Goal: Task Accomplishment & Management: Use online tool/utility

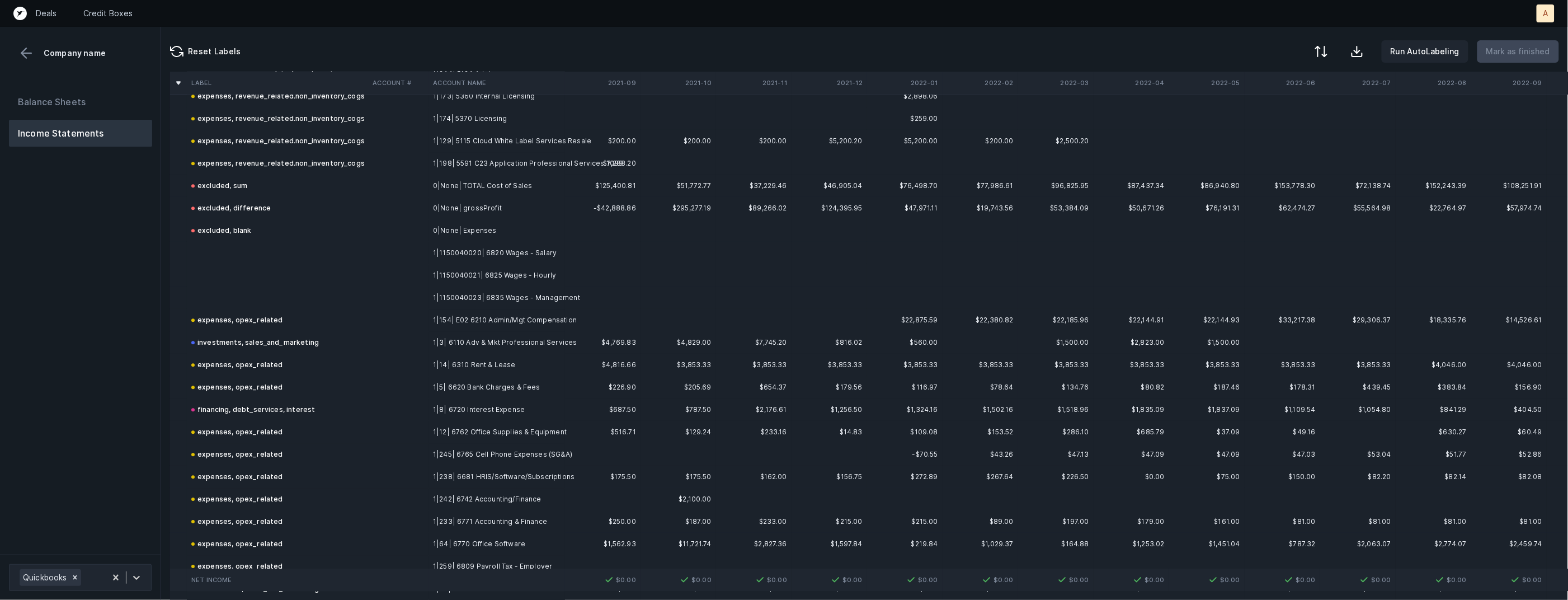
scroll to position [1409, 0]
click at [512, 245] on td "1|1150040020| 6820 Wages - Salary" at bounding box center [497, 249] width 137 height 22
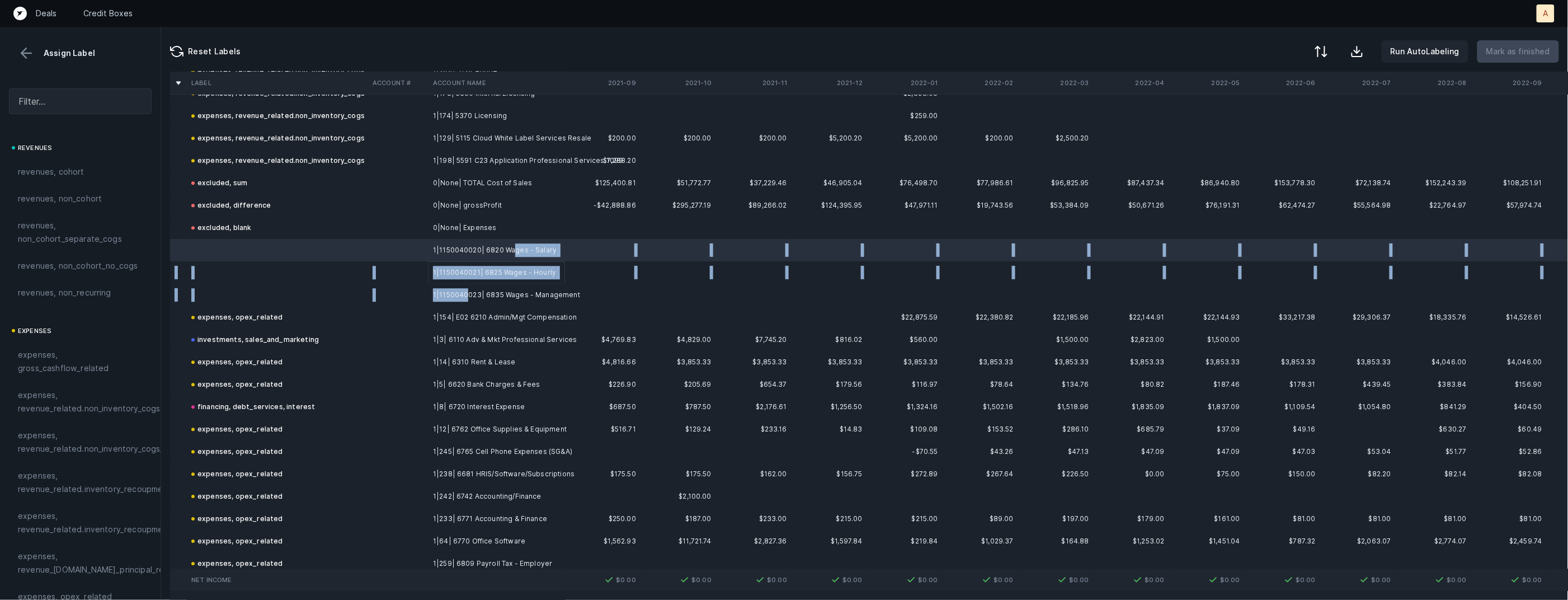
click at [467, 291] on td "1|1150040023| 6835 Wages - Management" at bounding box center [497, 295] width 137 height 22
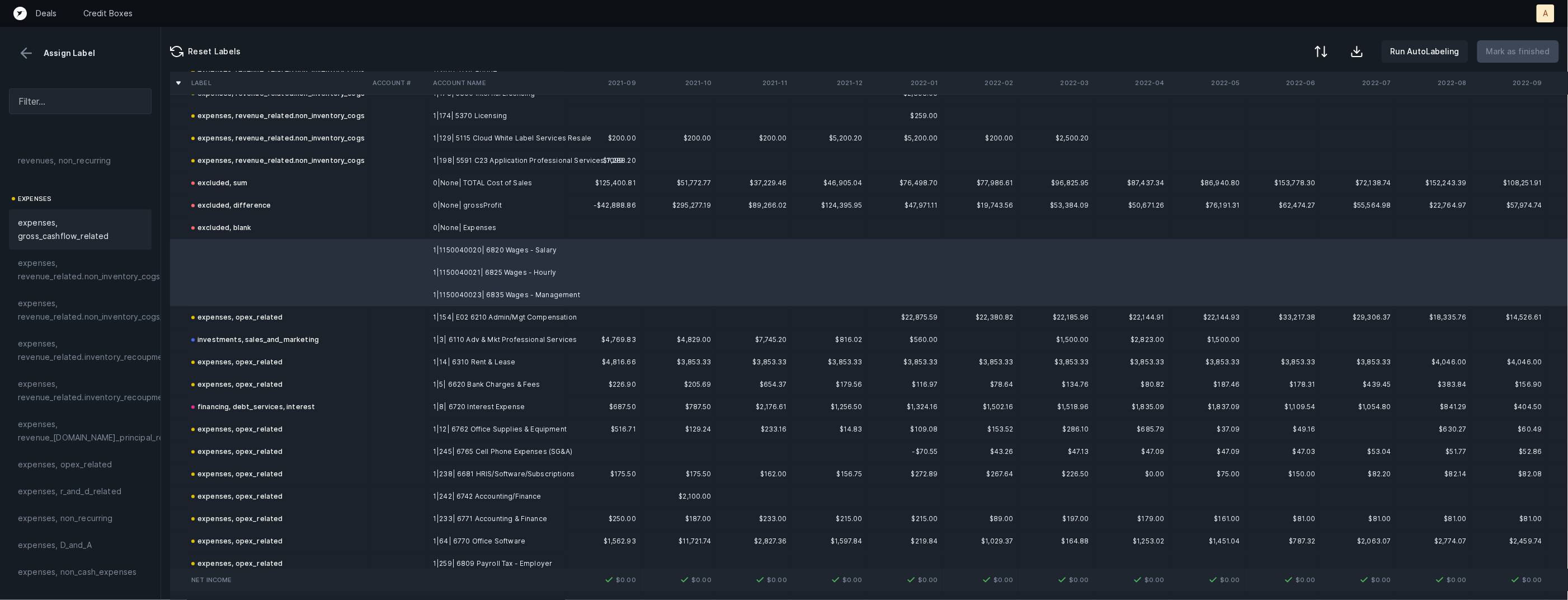
scroll to position [169, 0]
click at [87, 432] on span "expenses, opex_related" at bounding box center [65, 428] width 95 height 13
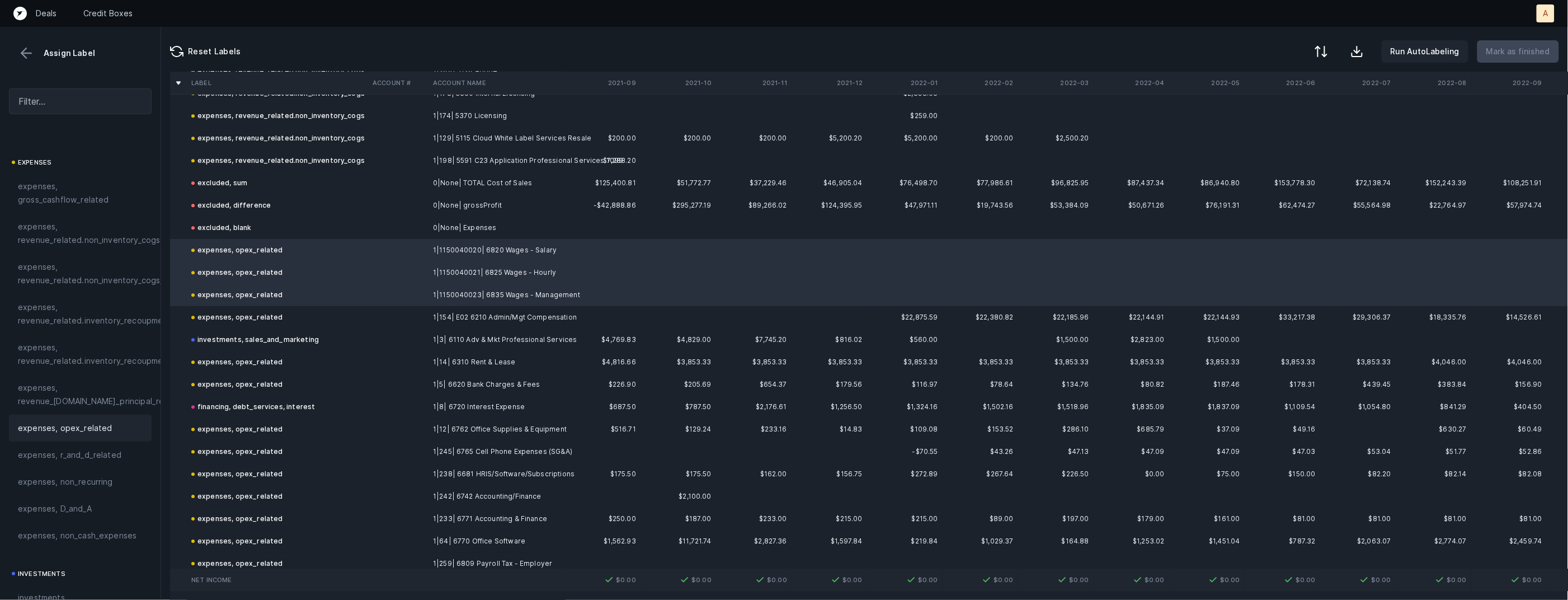
click at [476, 226] on td "0|None| Expenses" at bounding box center [497, 227] width 137 height 22
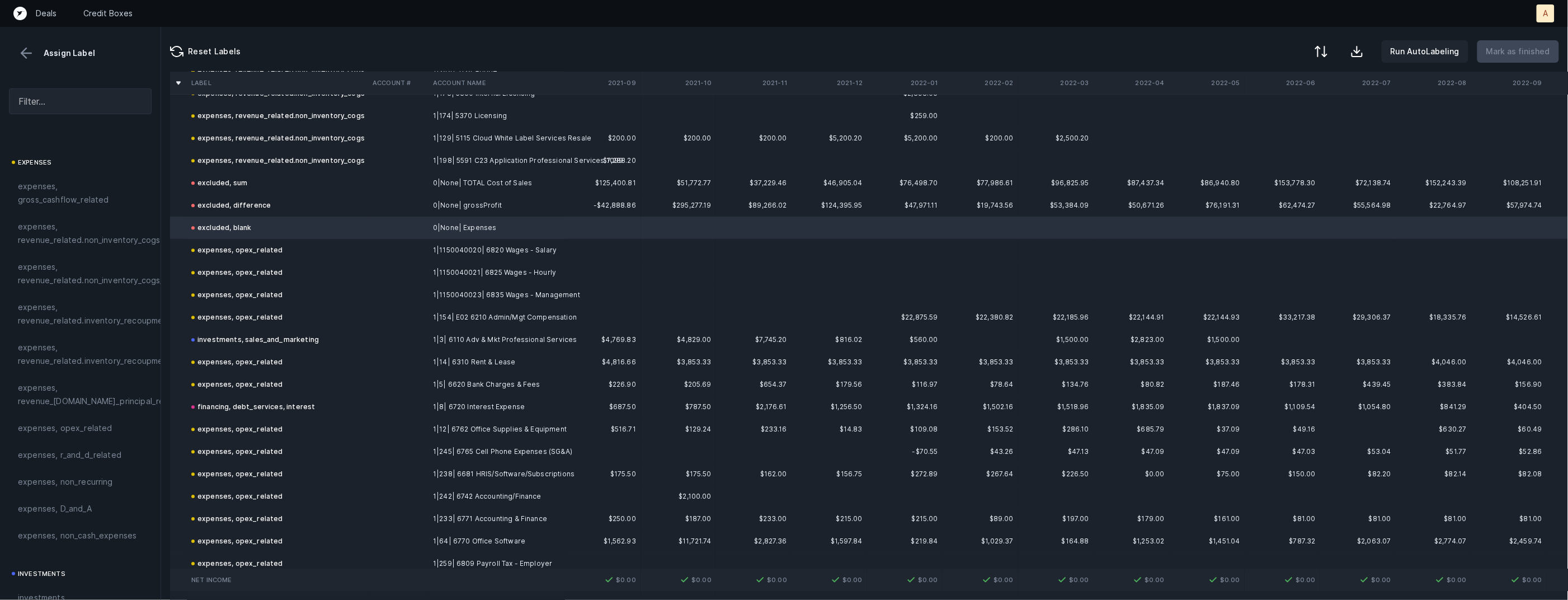
scroll to position [1413, 0]
click at [528, 252] on td "1|1150040020| 6820 Wages - Salary" at bounding box center [497, 245] width 137 height 22
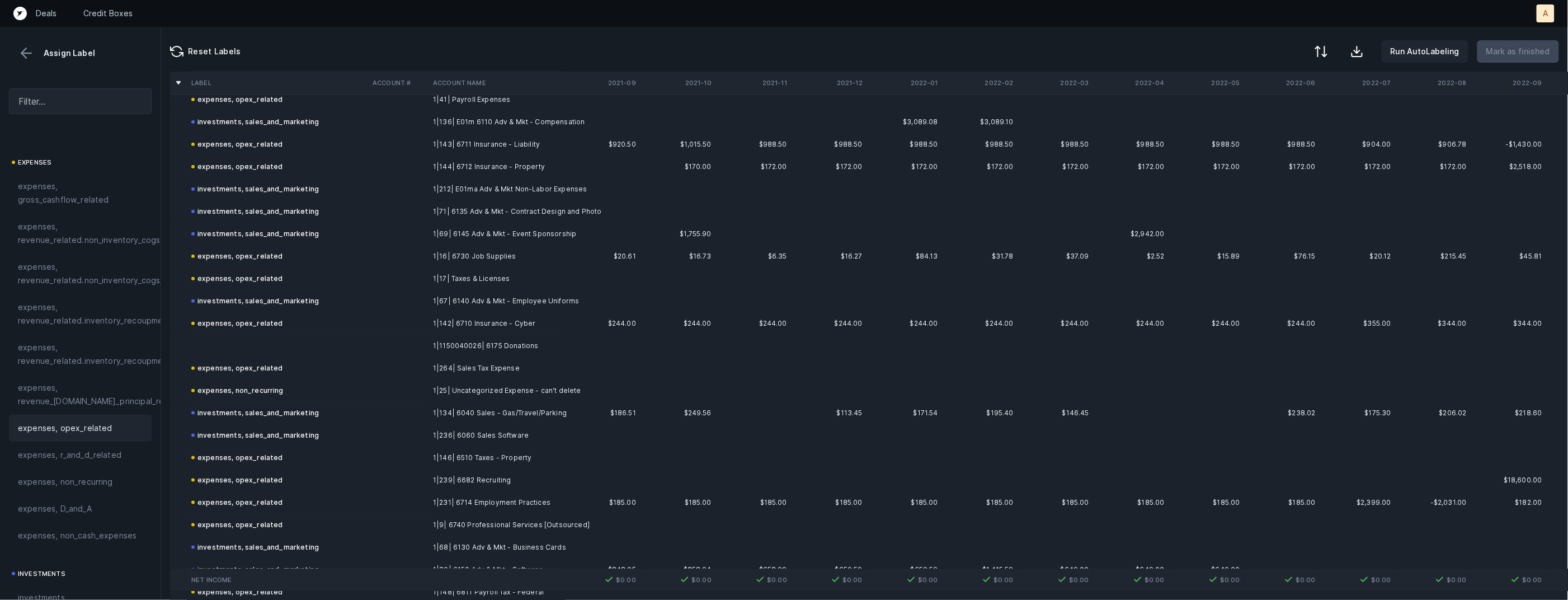
scroll to position [2552, 0]
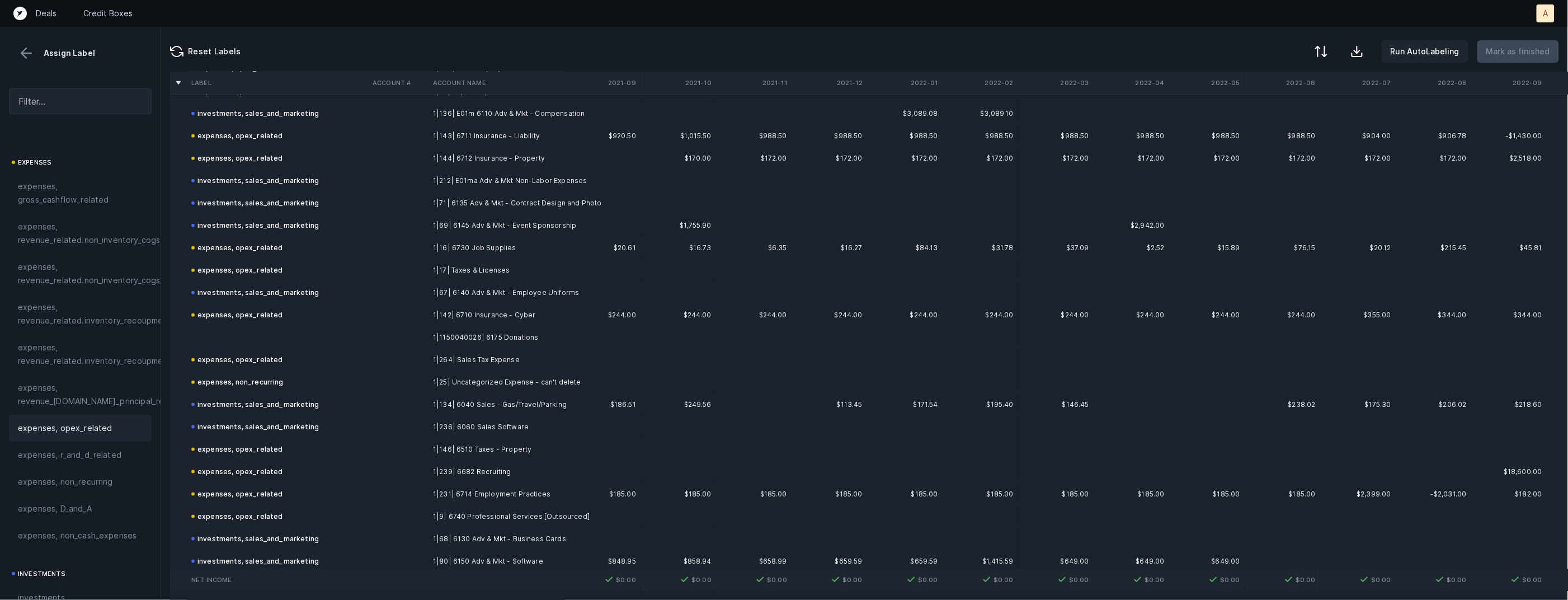
click at [500, 334] on td "1|1150040026| 6175 Donations" at bounding box center [497, 336] width 137 height 22
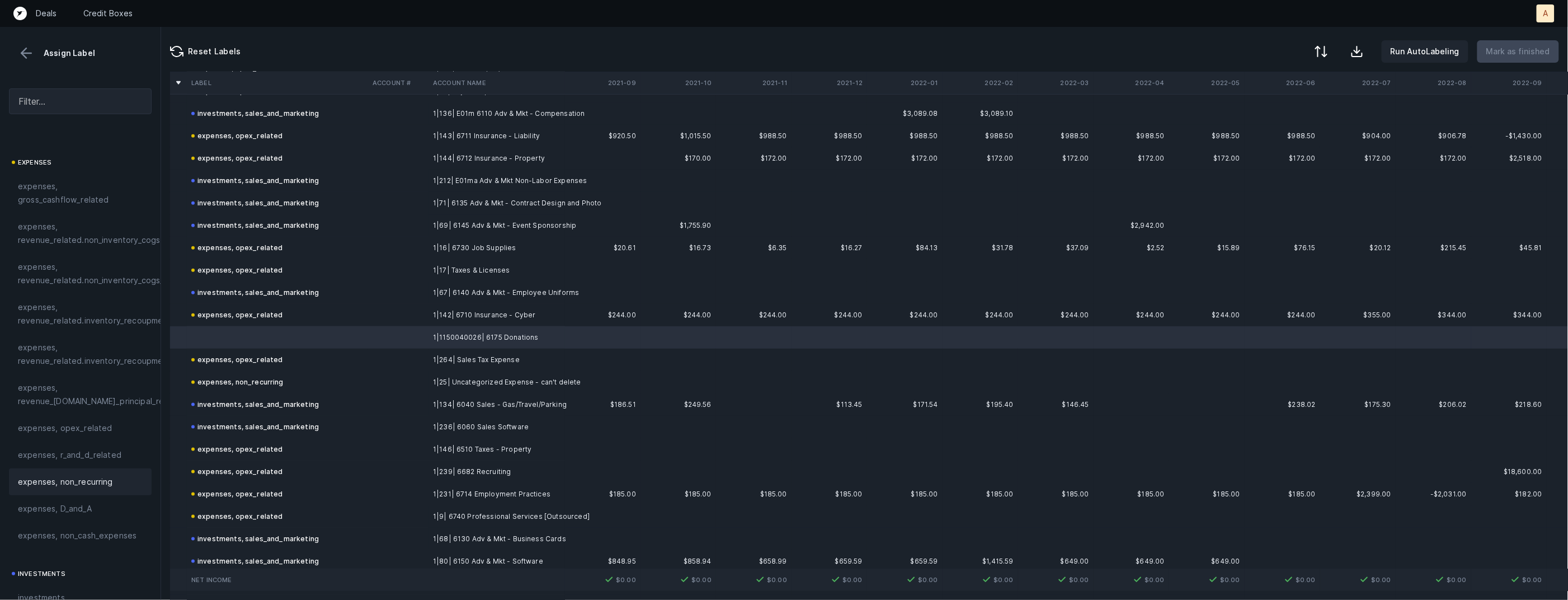
click at [114, 485] on div "expenses, non_recurring" at bounding box center [80, 481] width 125 height 13
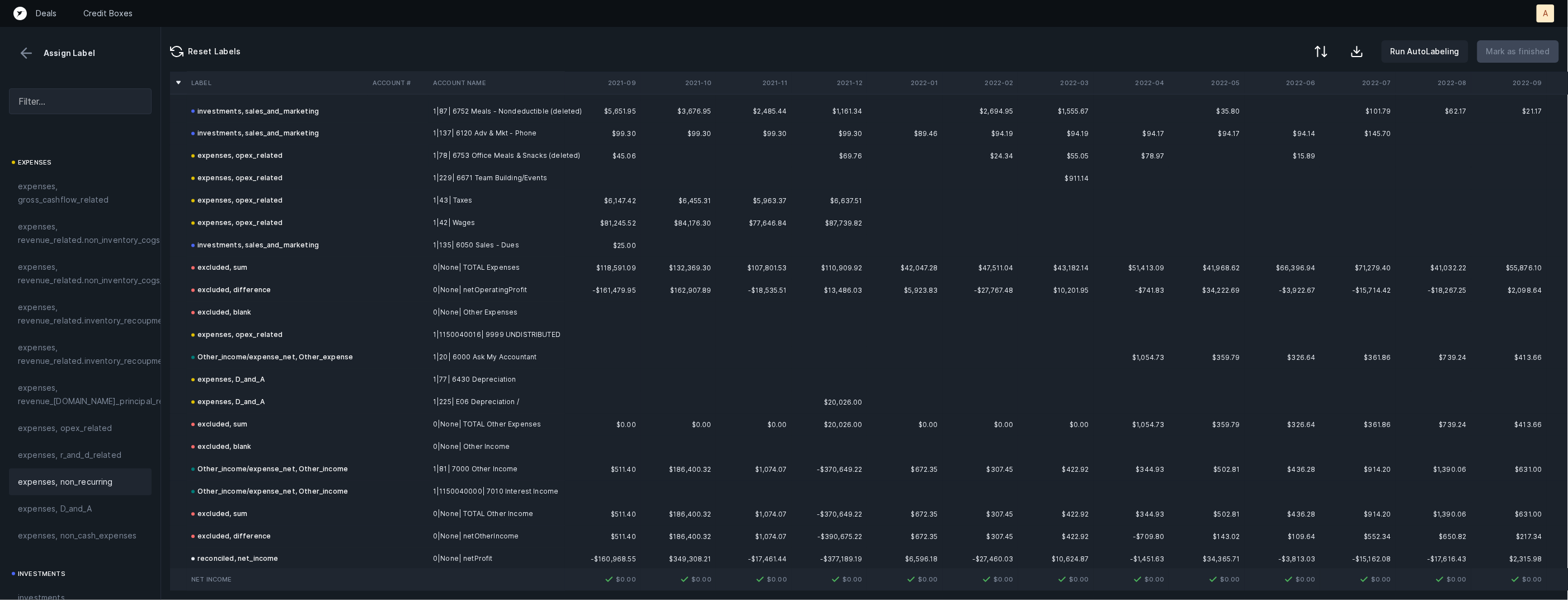
scroll to position [3100, 0]
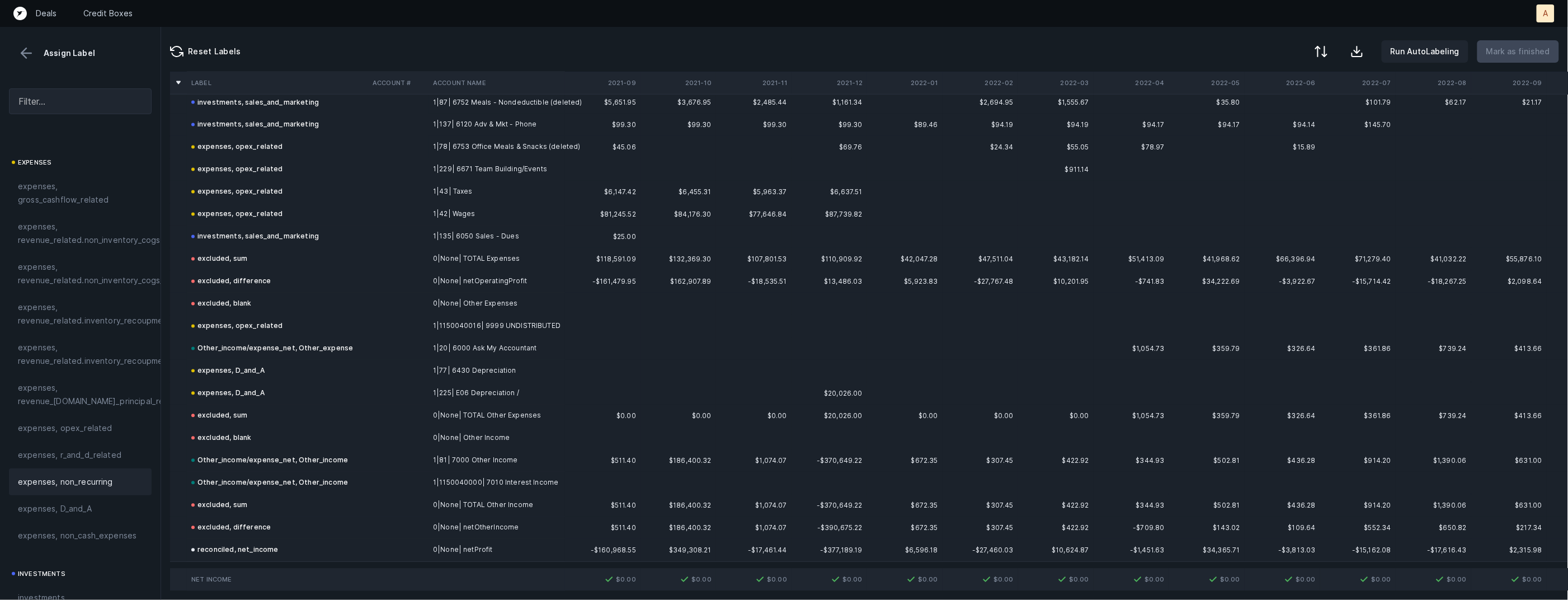
click at [30, 60] on button at bounding box center [26, 52] width 17 height 17
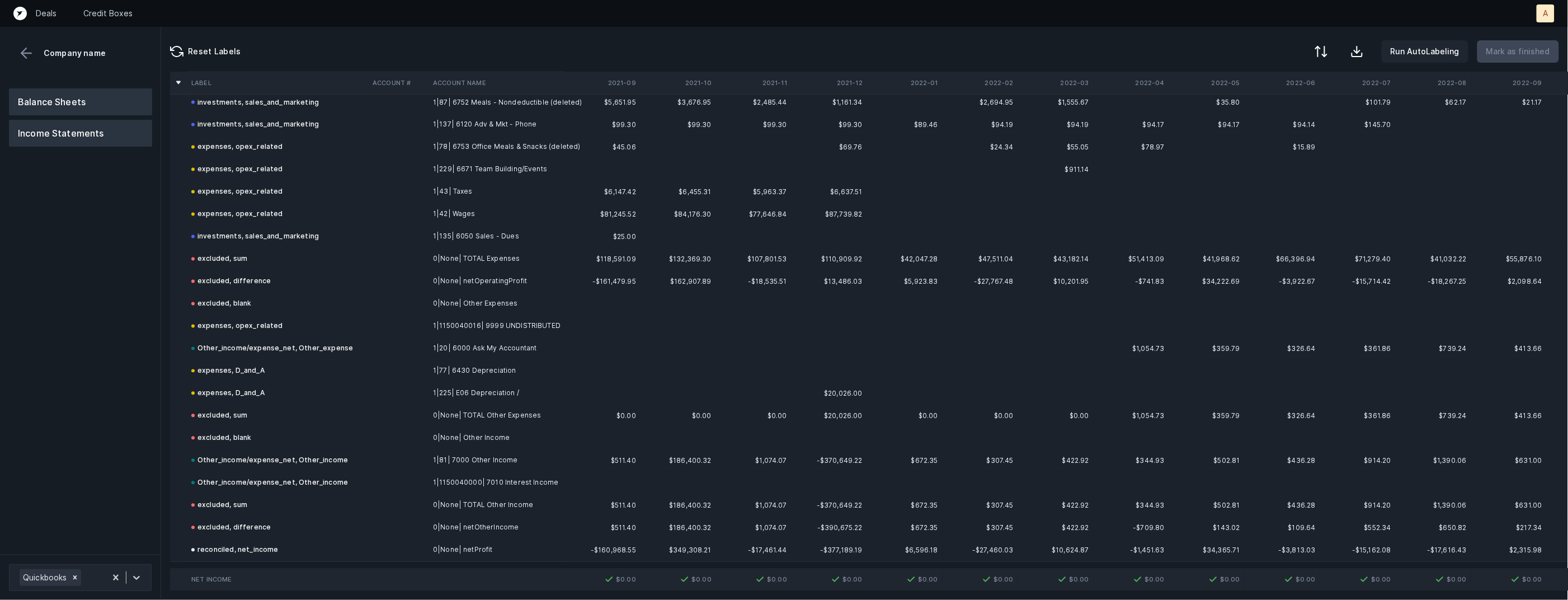
click at [74, 99] on button "Balance Sheets" at bounding box center [80, 102] width 143 height 27
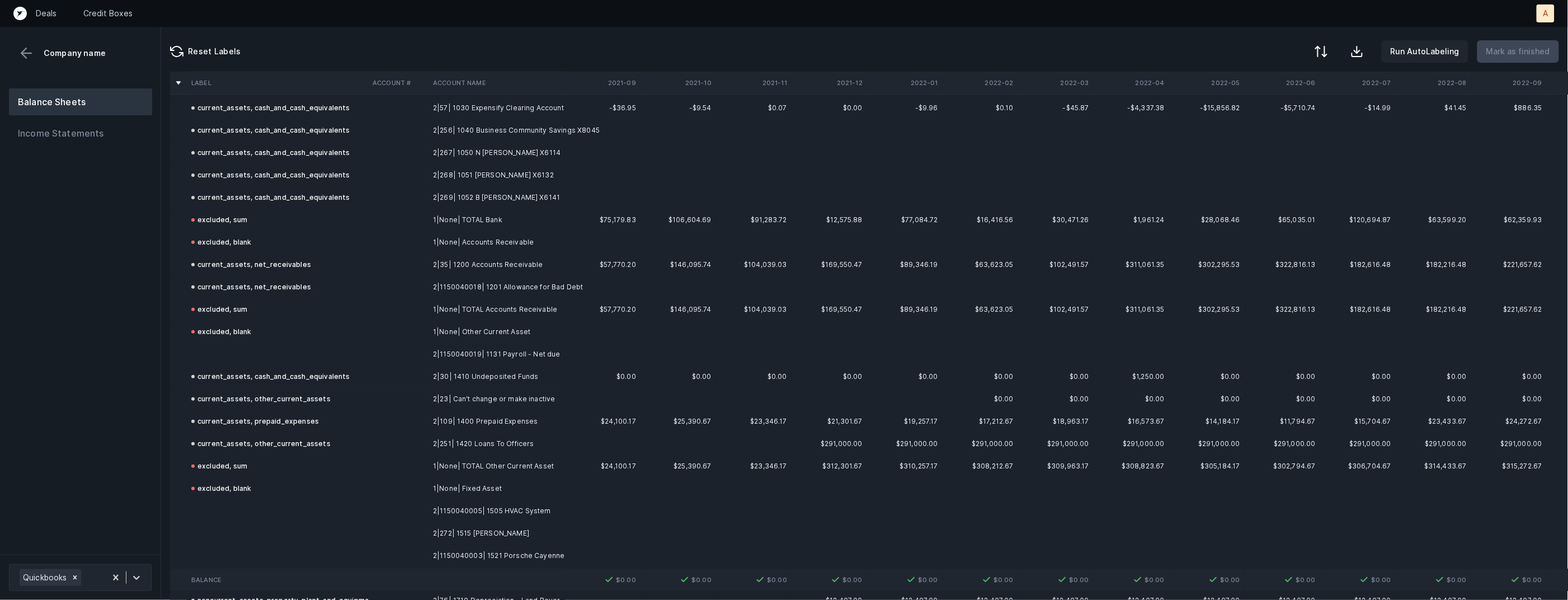
scroll to position [99, 0]
click at [457, 353] on td "2|1150040019| 1131 Payroll - Net due" at bounding box center [497, 351] width 137 height 22
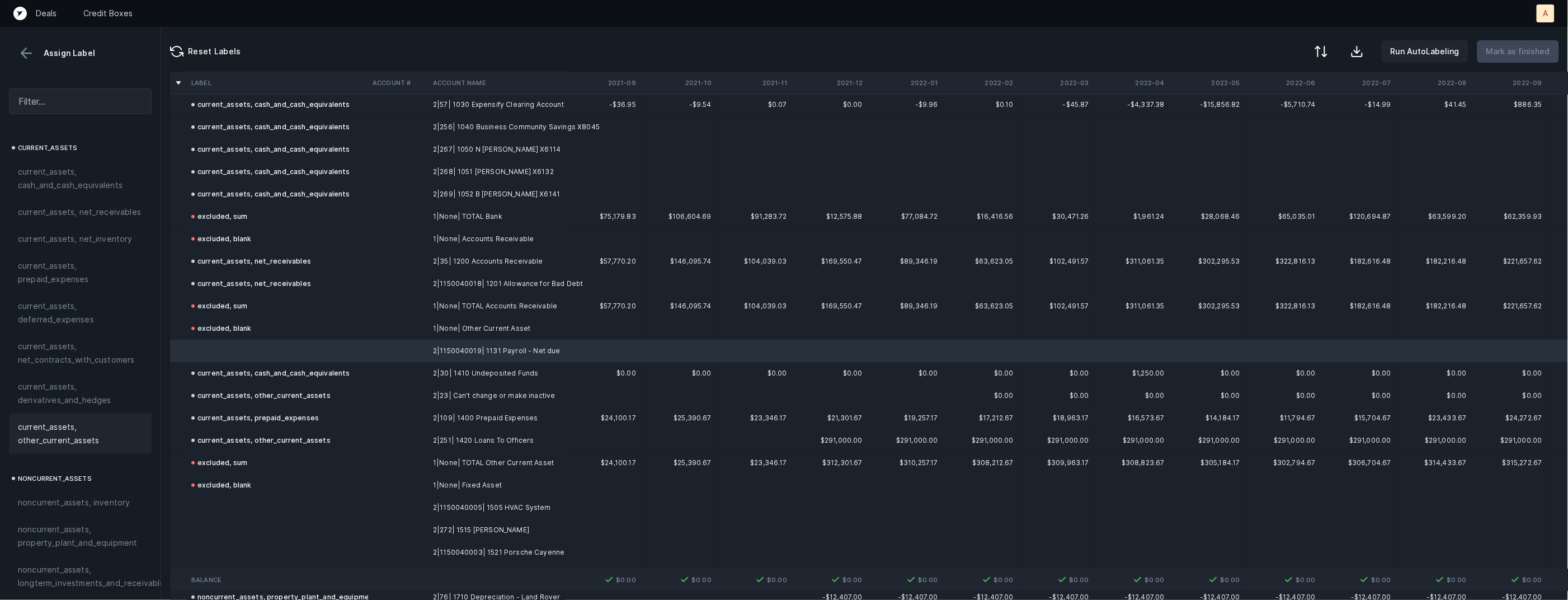
click at [78, 438] on span "current_assets, other_current_assets" at bounding box center [80, 433] width 125 height 27
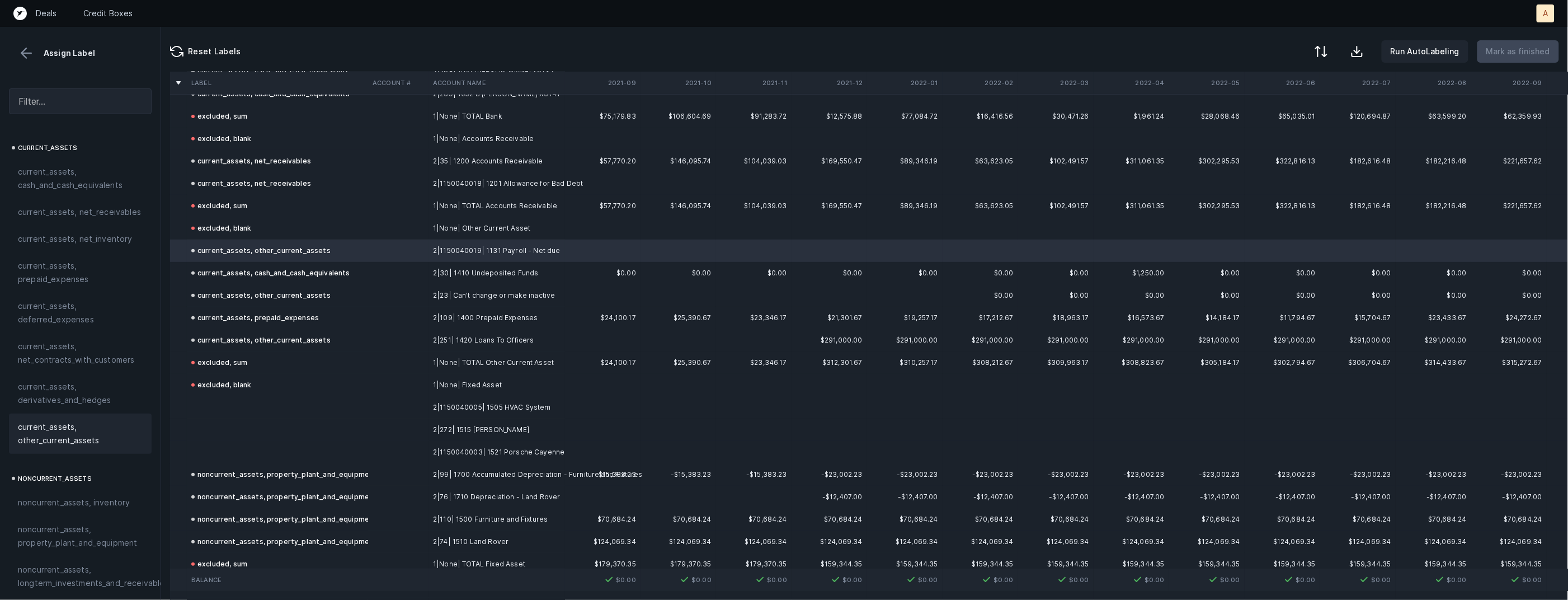
scroll to position [202, 0]
click at [422, 427] on td at bounding box center [398, 427] width 60 height 22
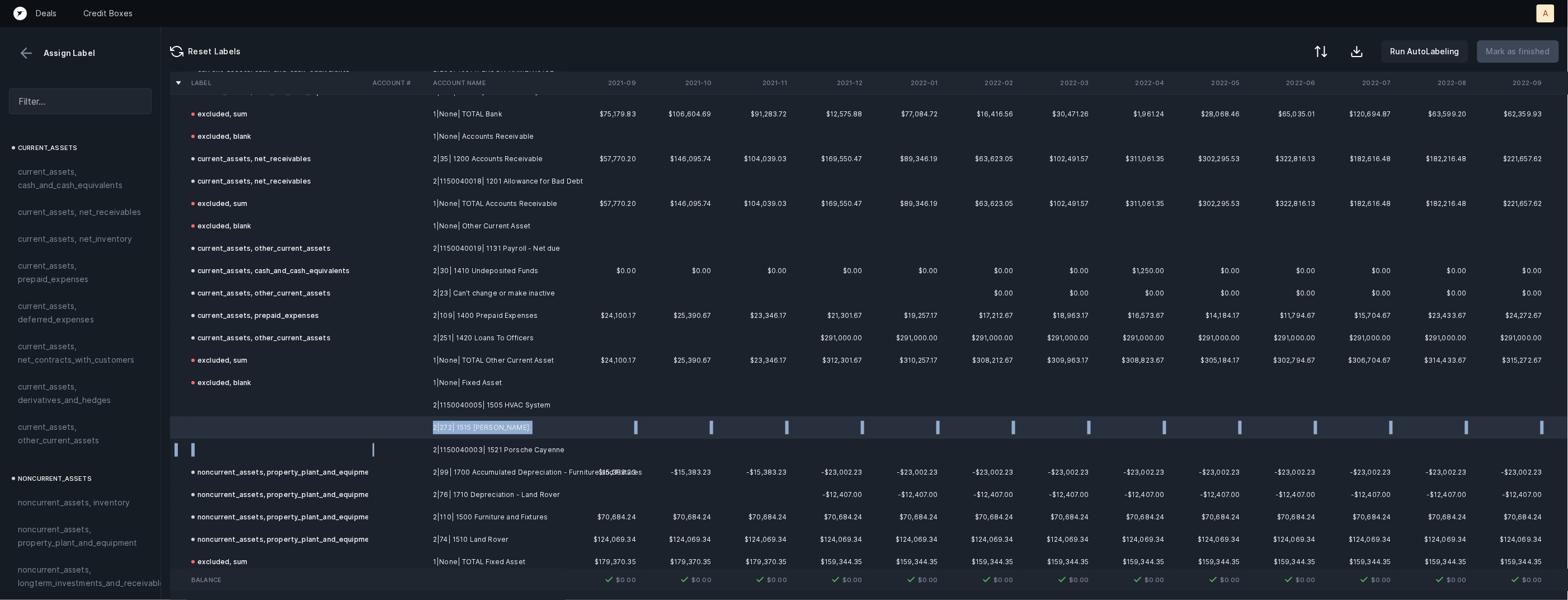
click at [406, 447] on td at bounding box center [398, 449] width 60 height 22
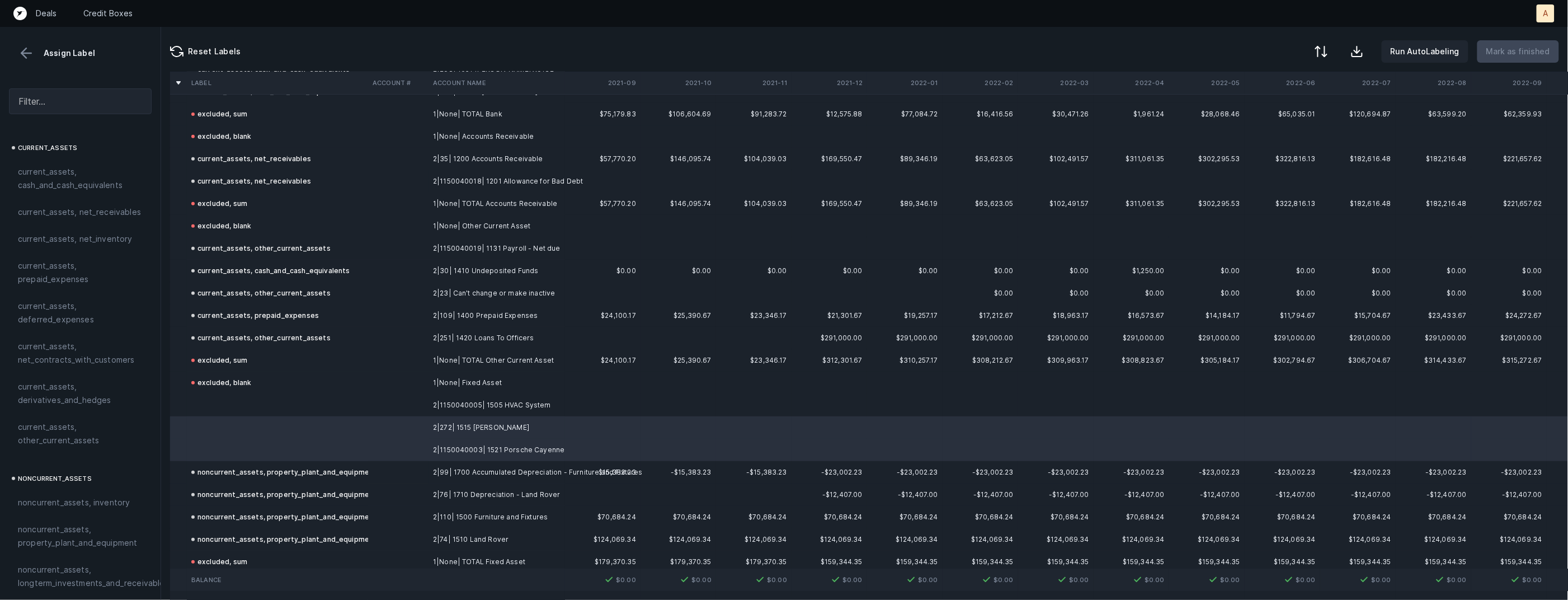
click at [411, 409] on td at bounding box center [398, 405] width 60 height 22
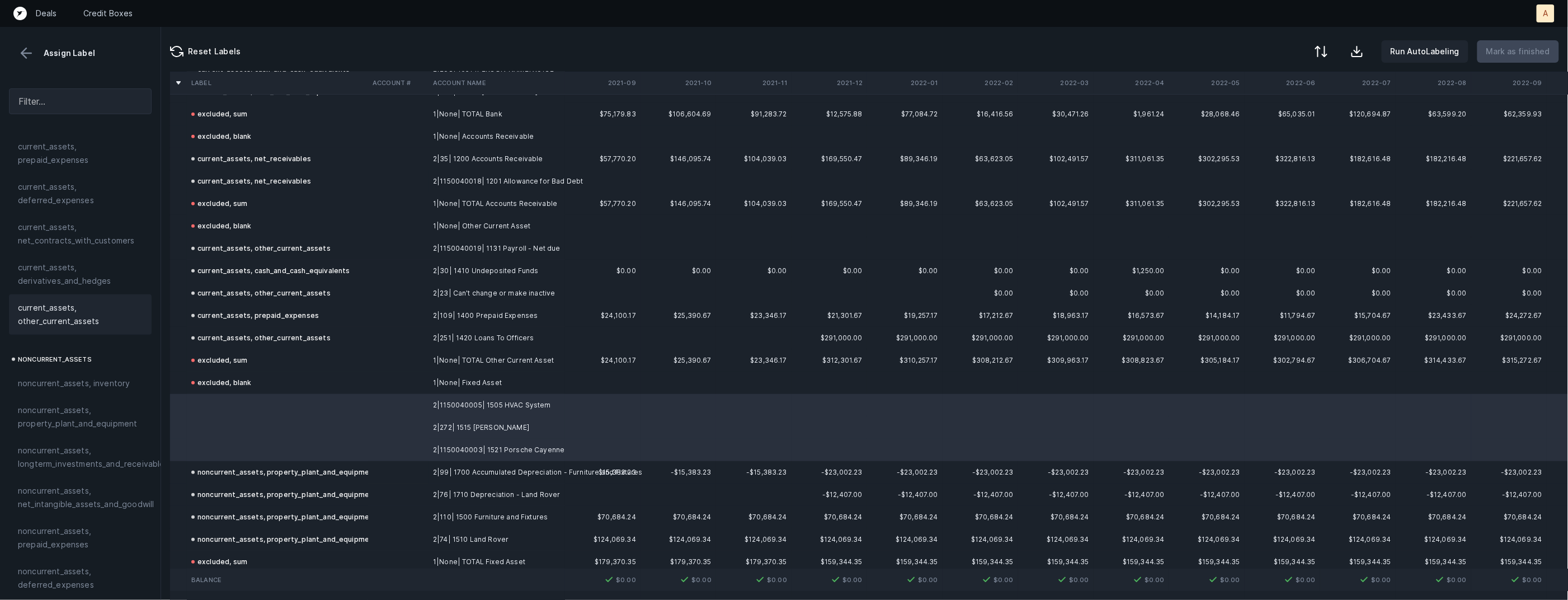
scroll to position [141, 0]
click at [106, 399] on span "noncurrent_assets, property_plant_and_equipment" at bounding box center [80, 395] width 125 height 27
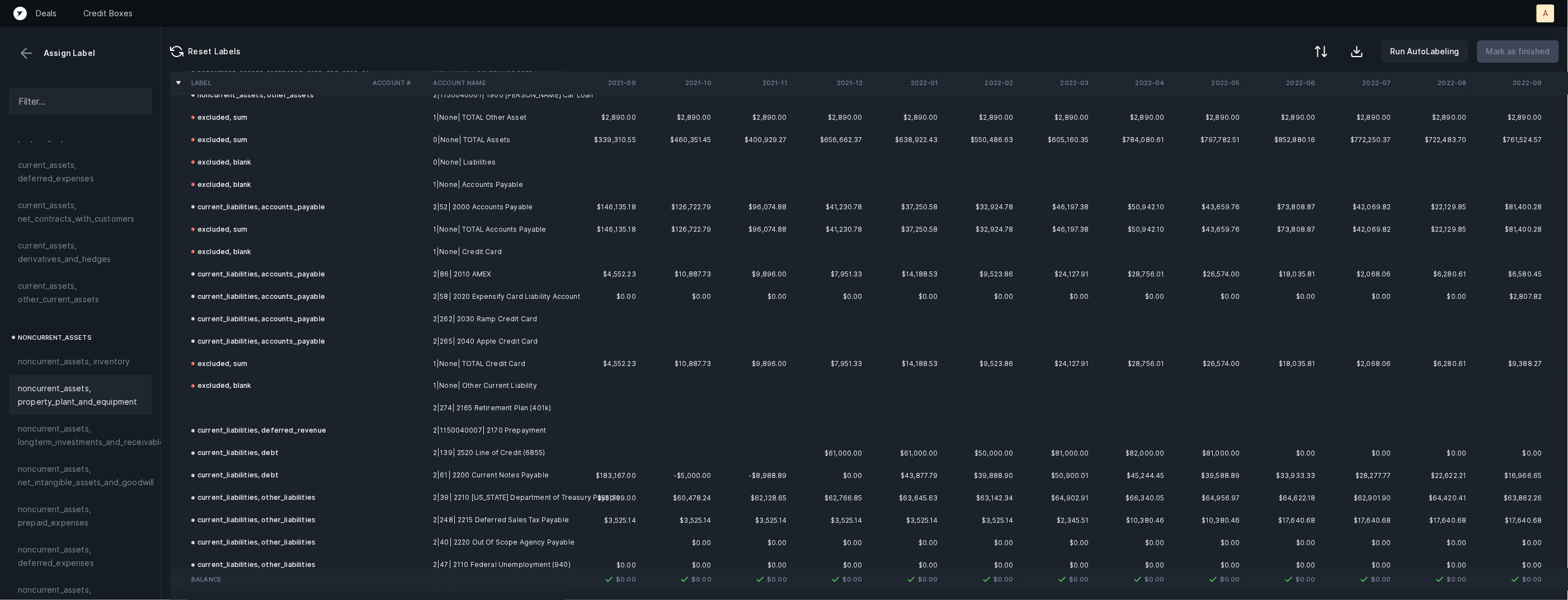
scroll to position [748, 0]
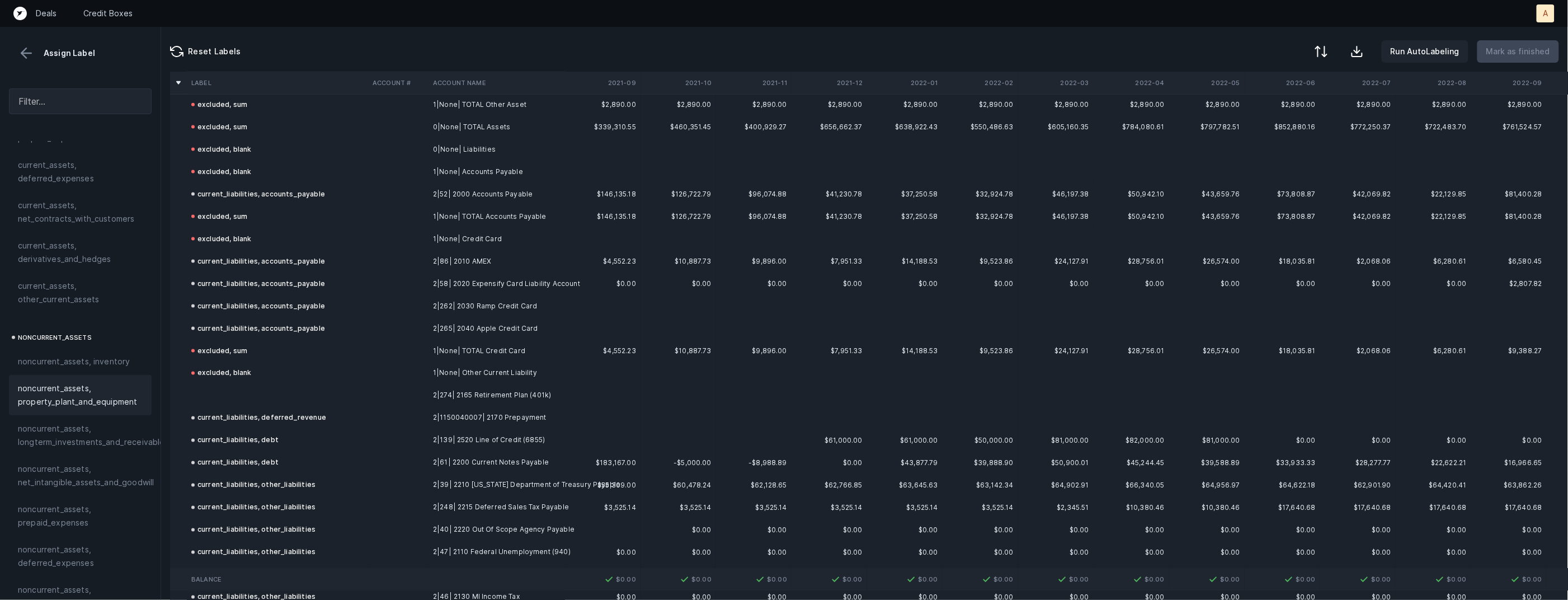
click at [517, 397] on td "2|274| 2165 Retirement Plan (401k)" at bounding box center [497, 395] width 137 height 22
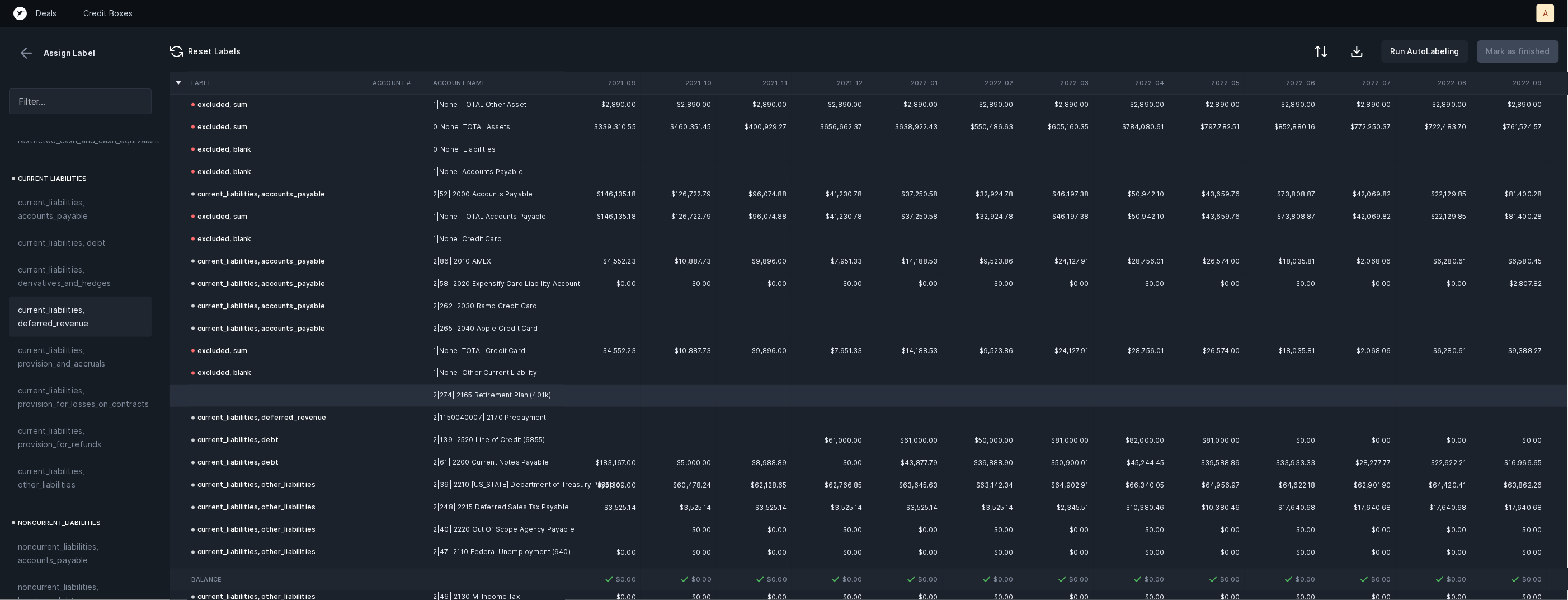
scroll to position [727, 0]
click at [83, 469] on span "current_liabilities, other_liabilities" at bounding box center [80, 475] width 125 height 27
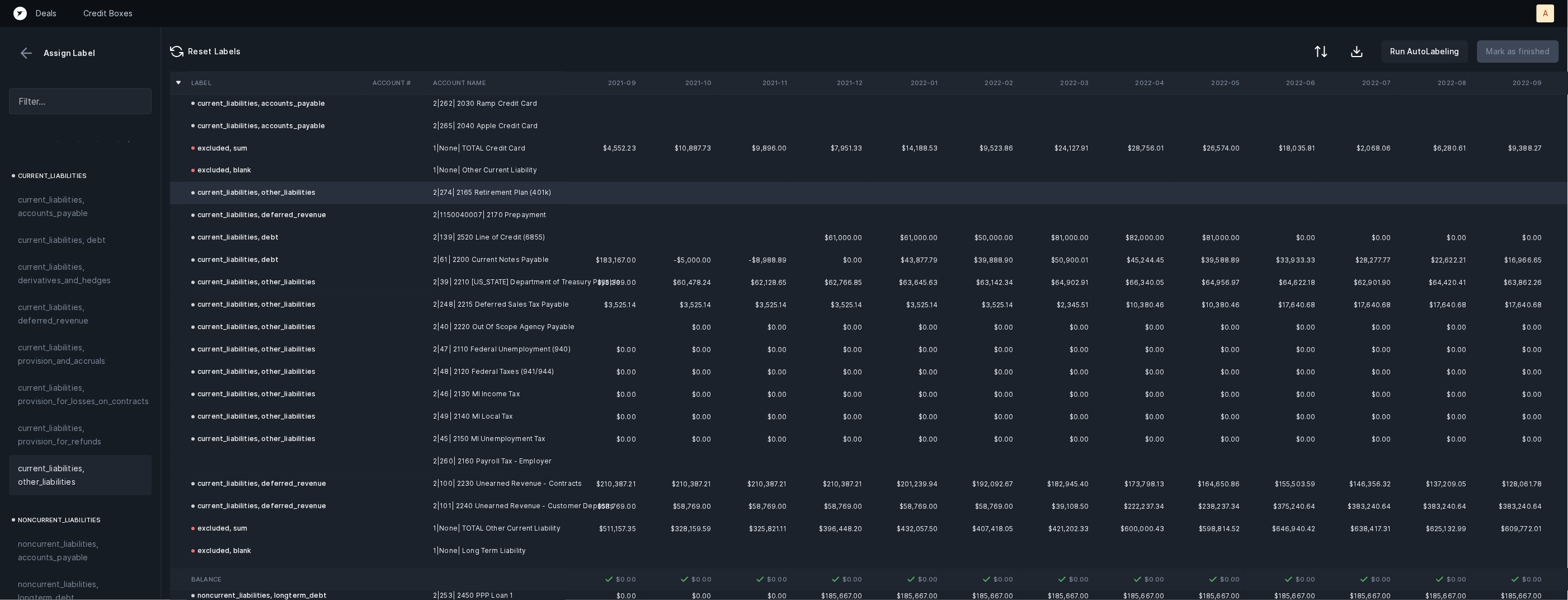
scroll to position [984, 0]
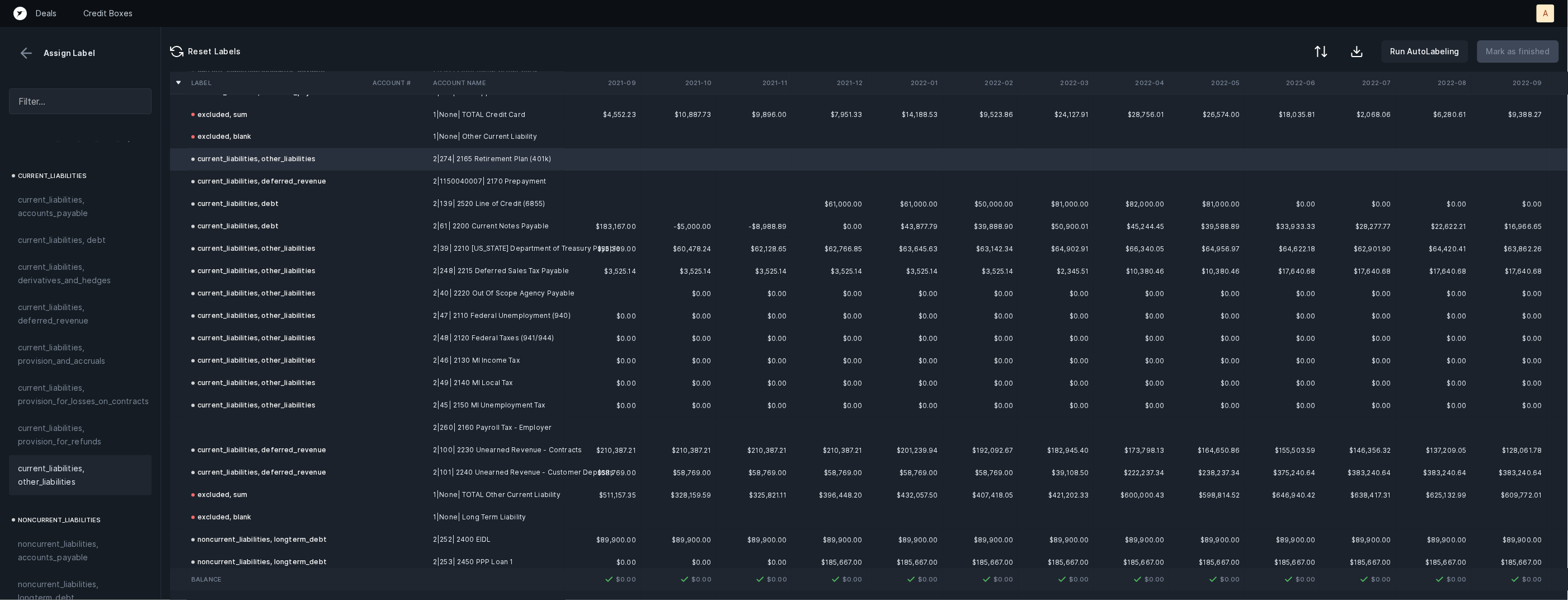
click at [306, 432] on td at bounding box center [278, 428] width 181 height 22
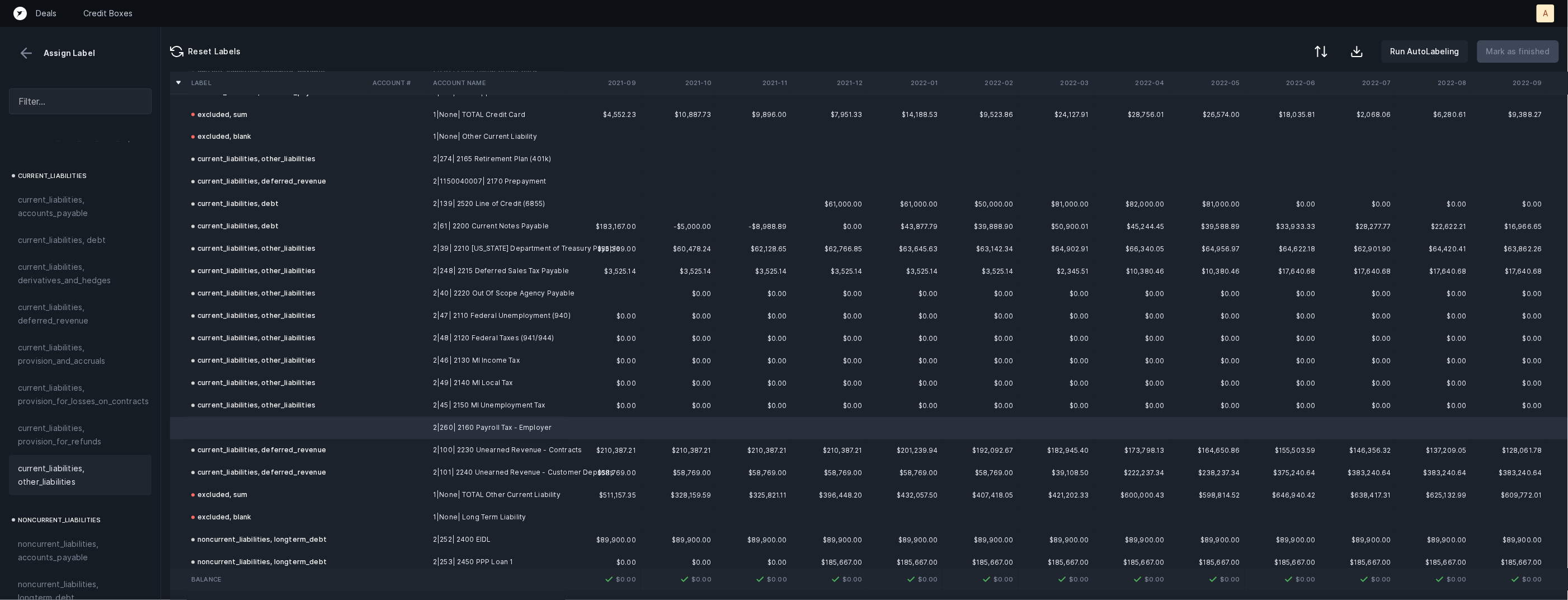
click at [70, 473] on span "current_liabilities, other_liabilities" at bounding box center [80, 475] width 125 height 27
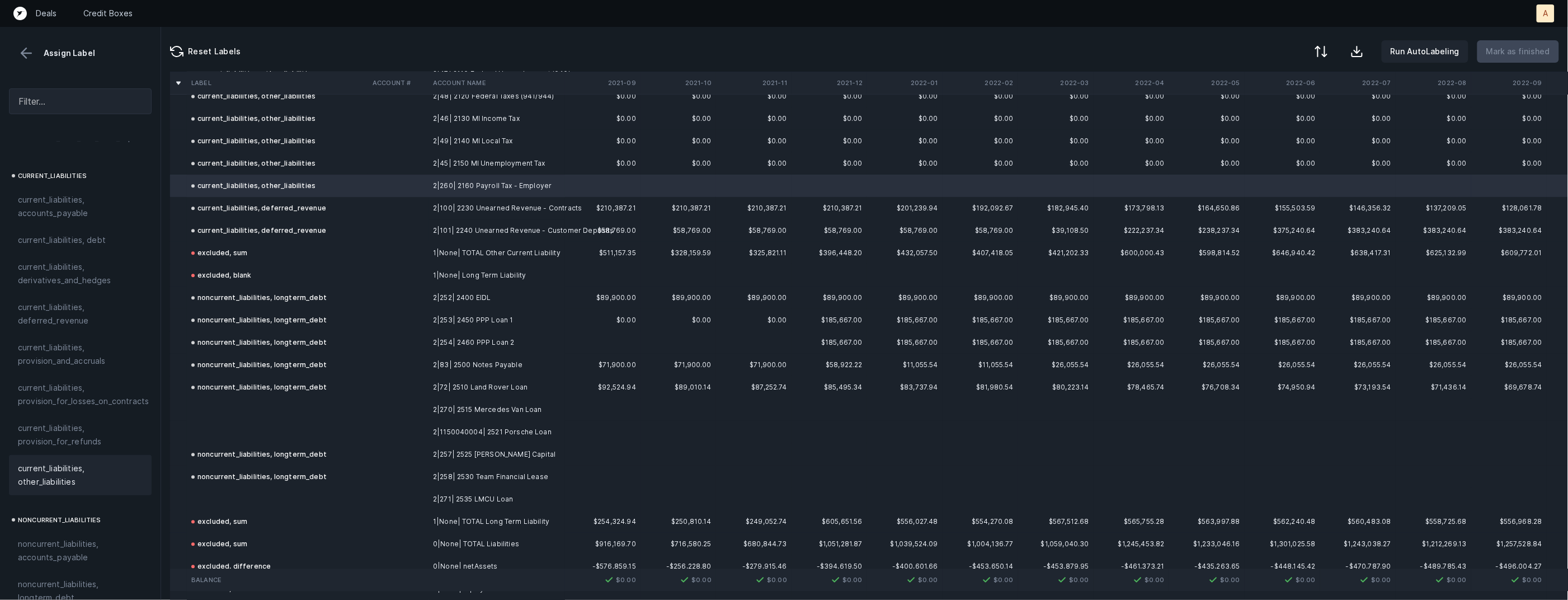
scroll to position [1267, 0]
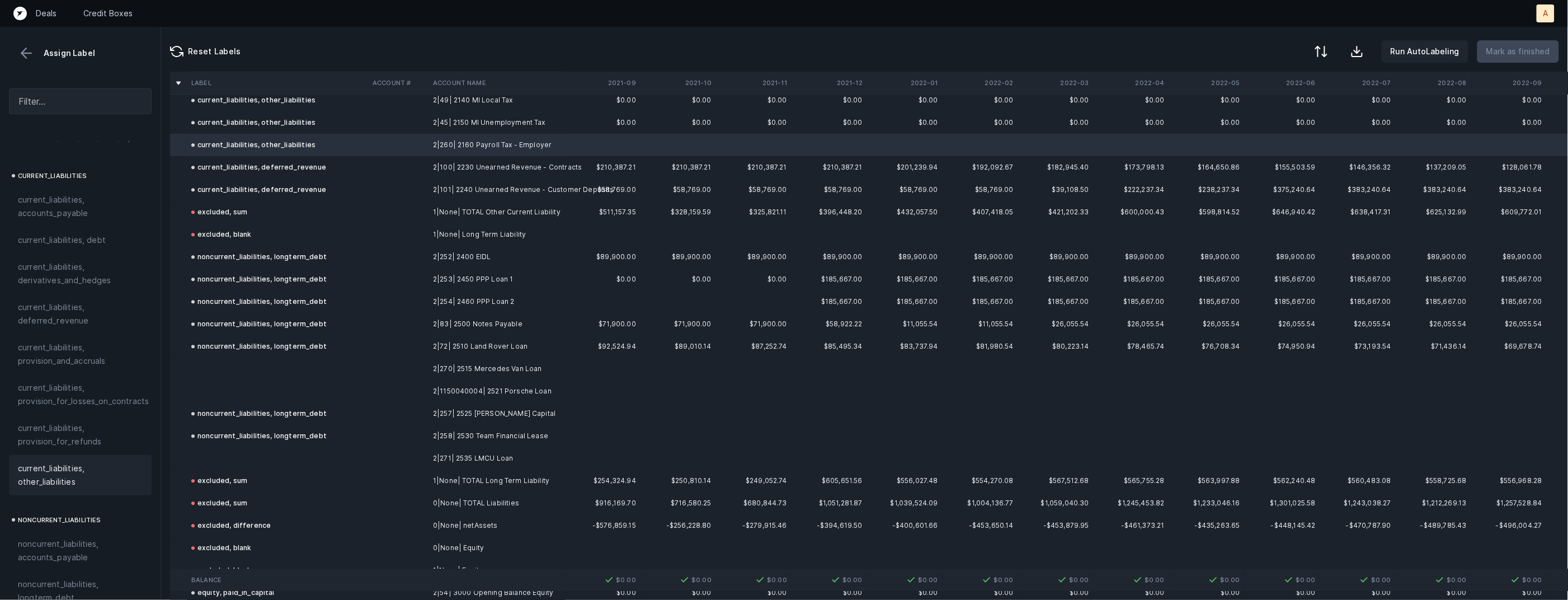
click at [491, 374] on td "2|270| 2515 Mercedes Van Loan" at bounding box center [497, 368] width 137 height 22
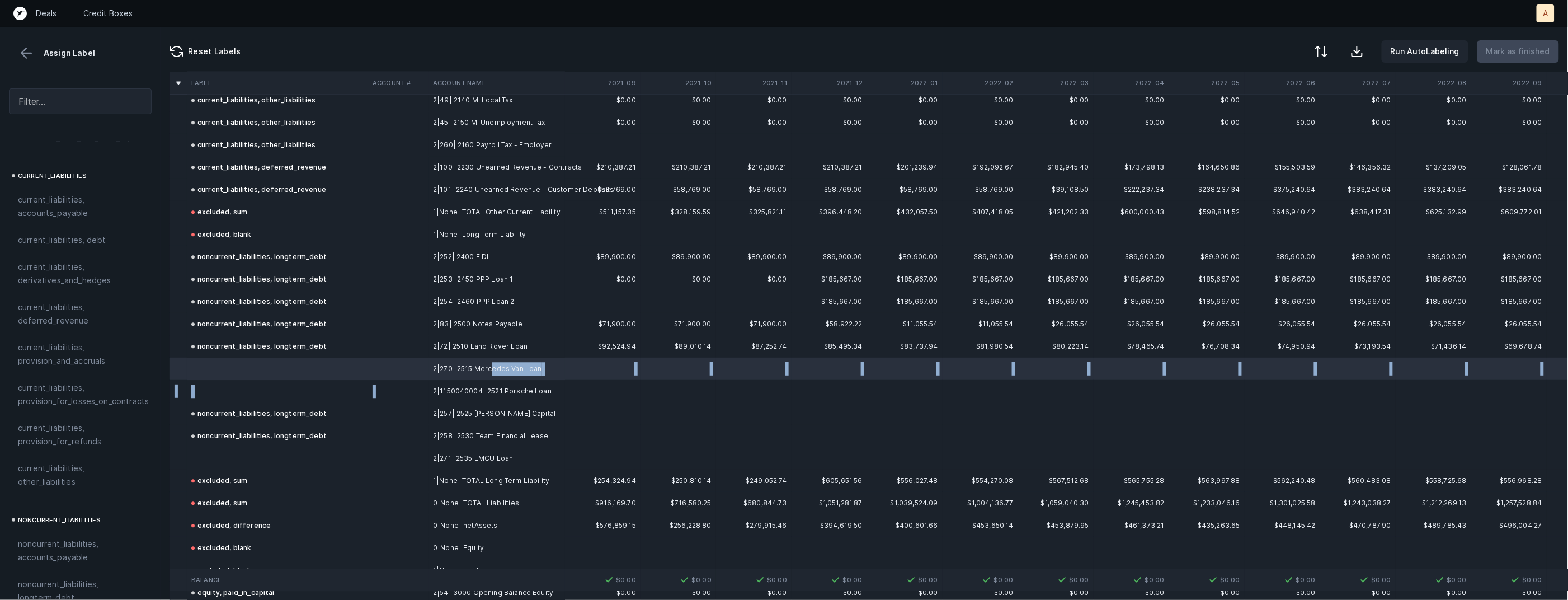
click at [434, 396] on td "2|1150040004| 2521 Porsche Loan" at bounding box center [497, 391] width 137 height 22
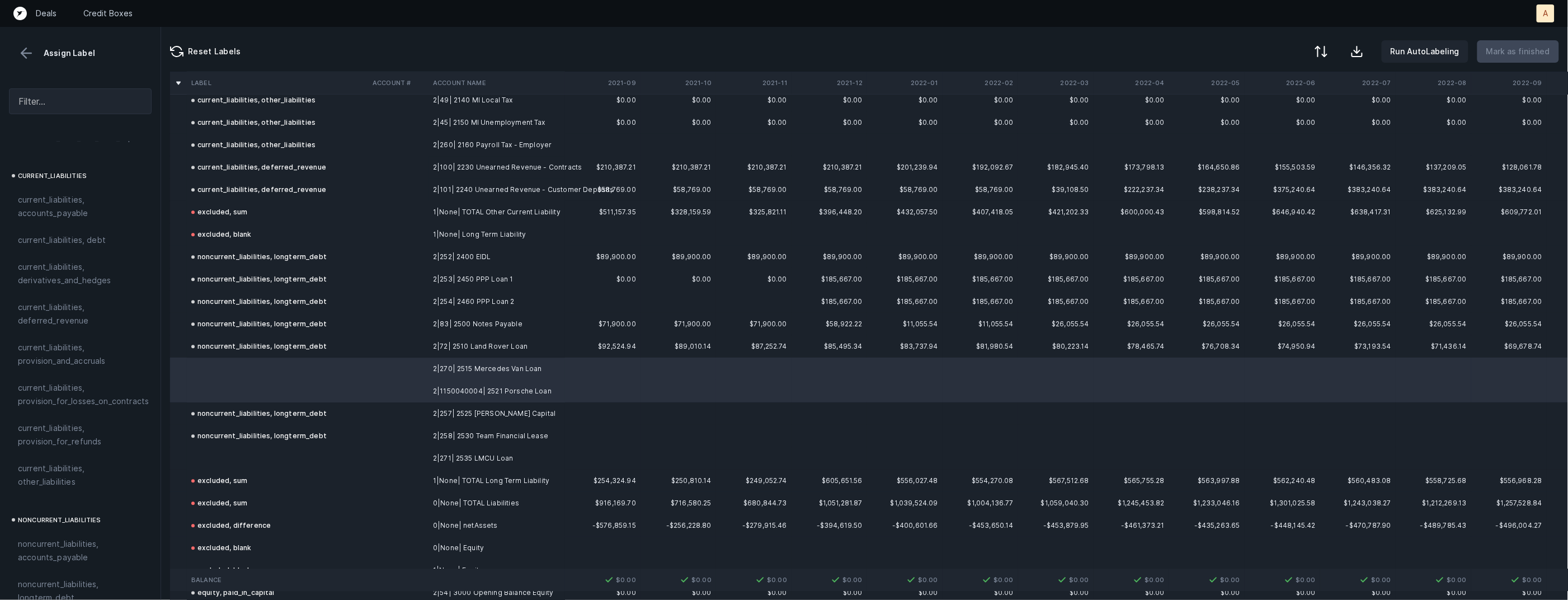
click at [501, 237] on td "1|None| Long Term Liability" at bounding box center [497, 233] width 137 height 22
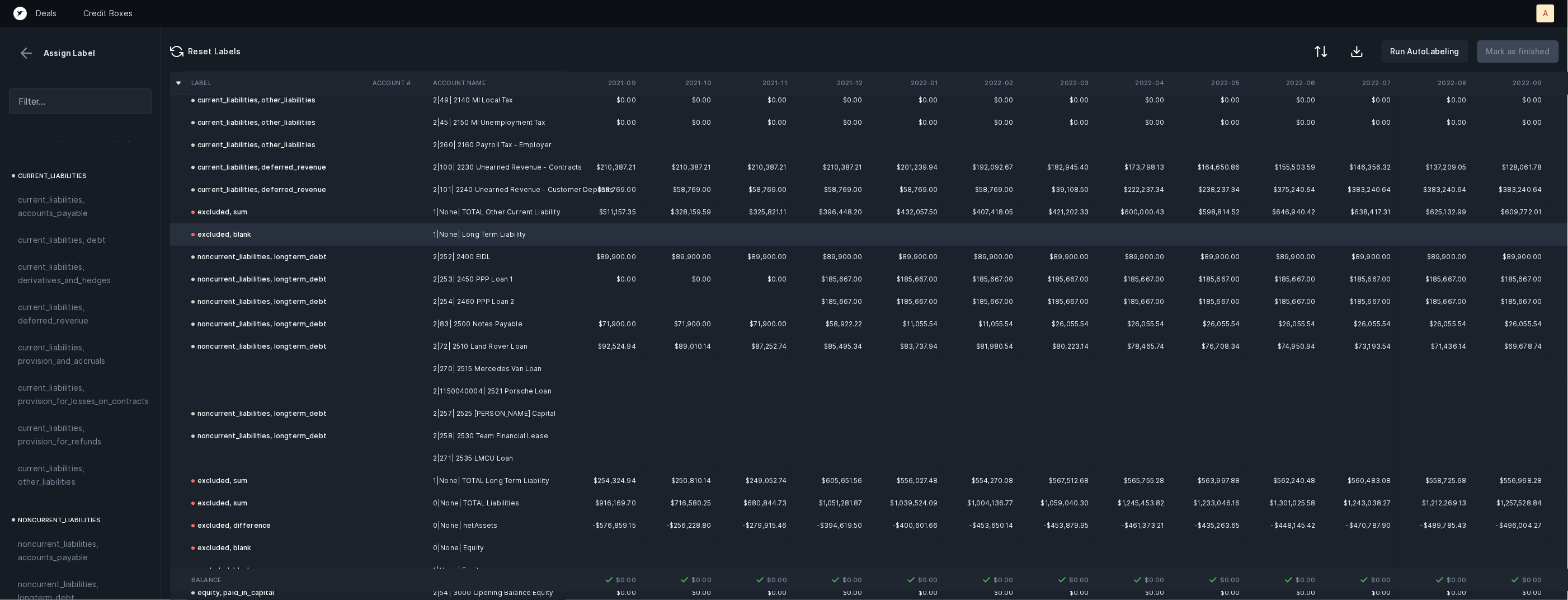
click at [477, 375] on td "2|270| 2515 Mercedes Van Loan" at bounding box center [497, 368] width 137 height 22
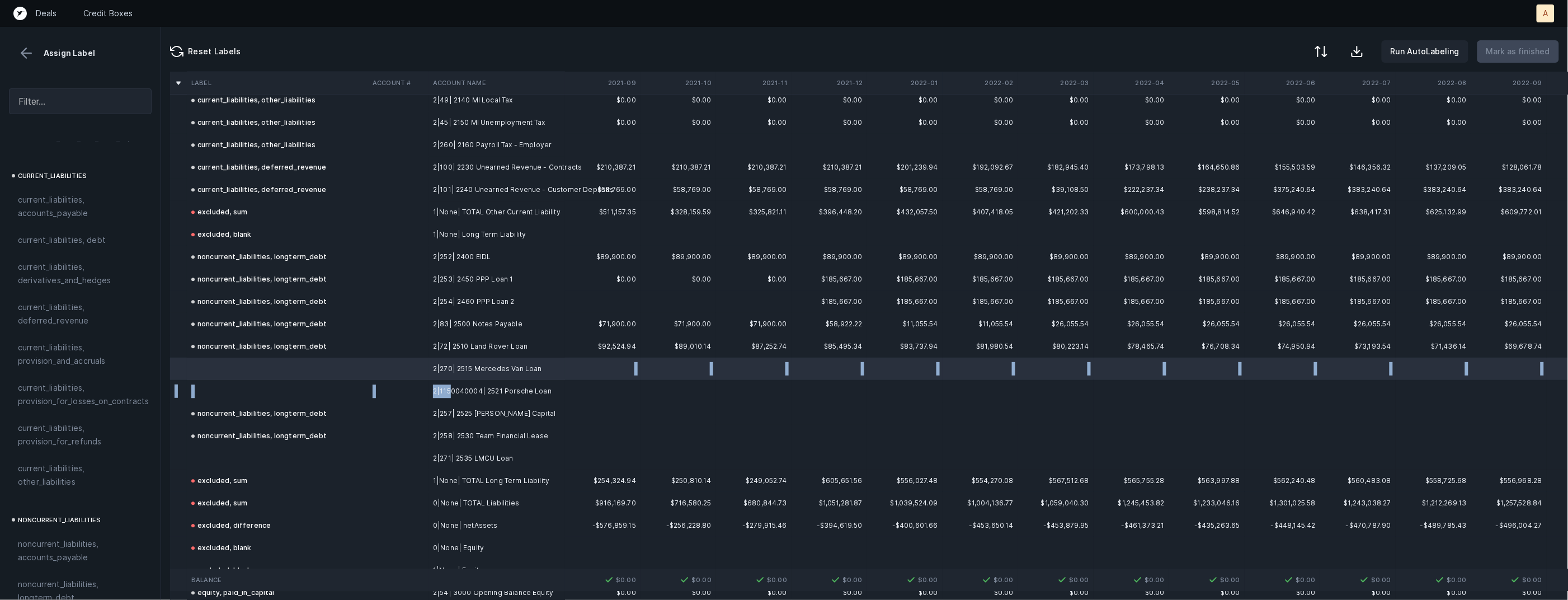
click at [452, 388] on td "2|1150040004| 2521 Porsche Loan" at bounding box center [497, 391] width 137 height 22
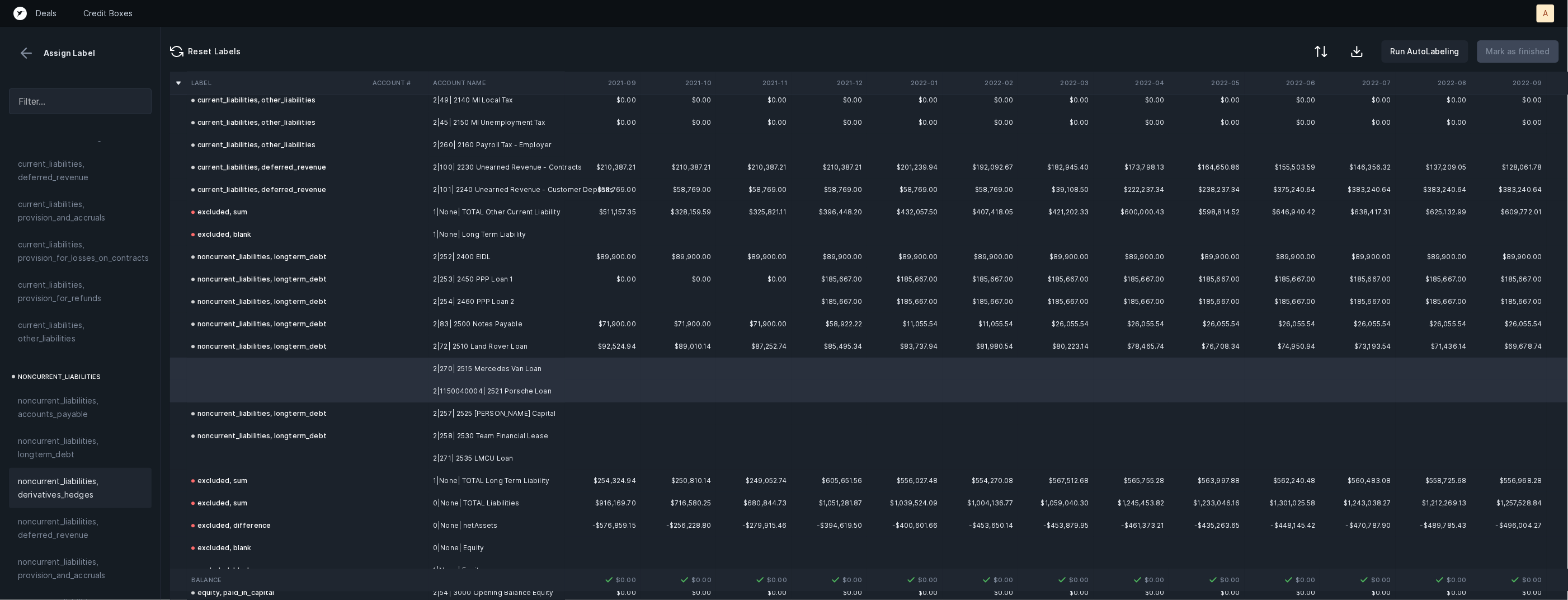
scroll to position [925, 0]
click at [78, 385] on span "noncurrent_liabilities, longterm_debt" at bounding box center [80, 393] width 125 height 27
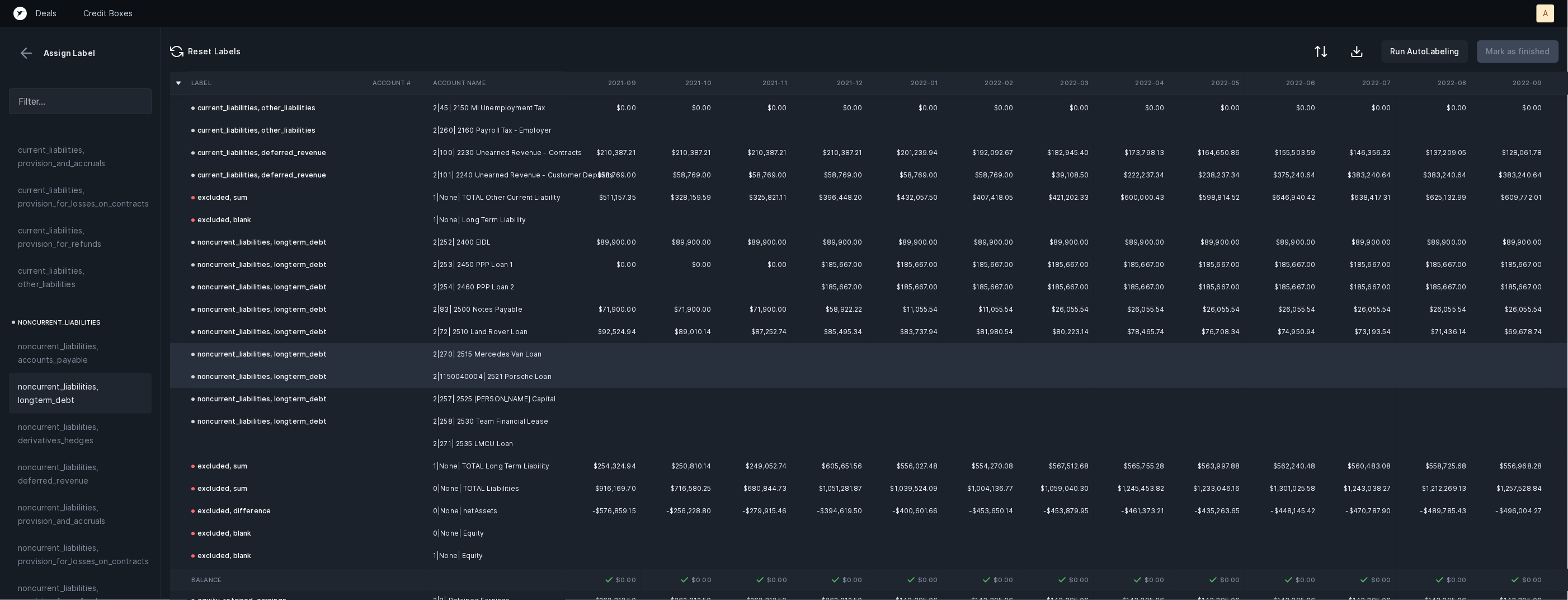
scroll to position [1291, 0]
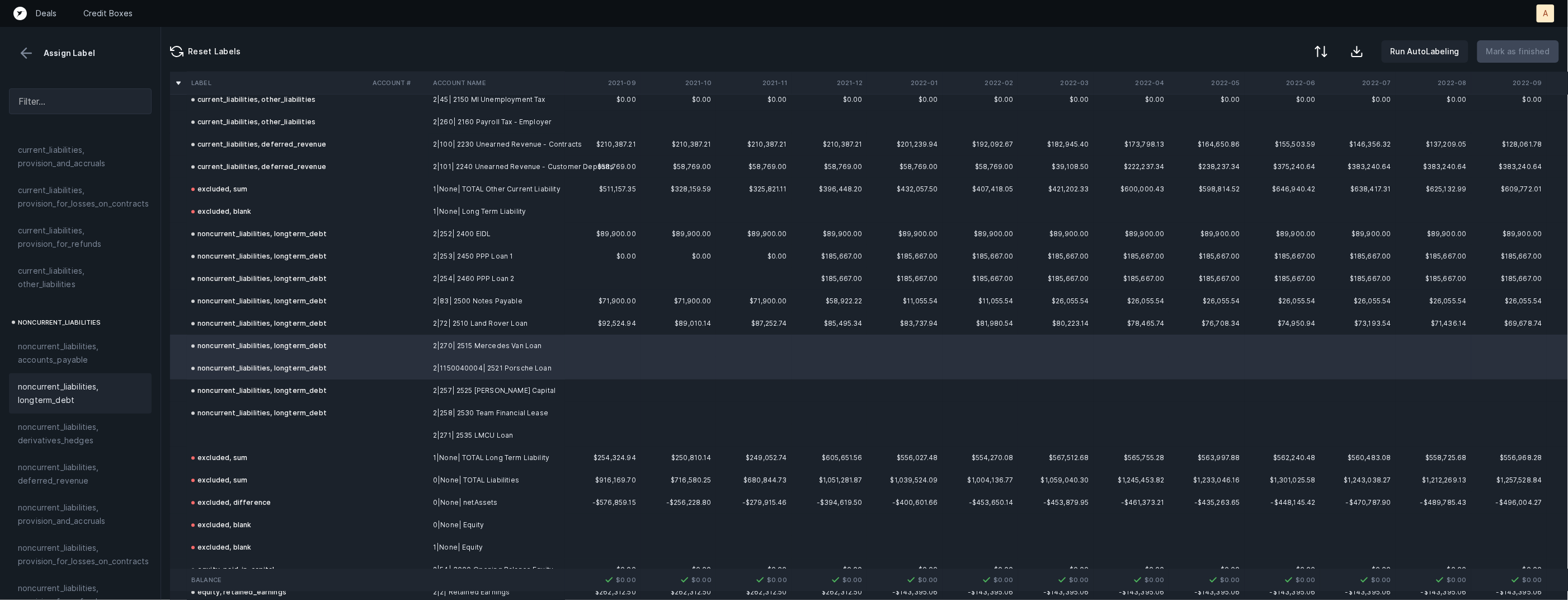
click at [317, 436] on td at bounding box center [278, 435] width 181 height 22
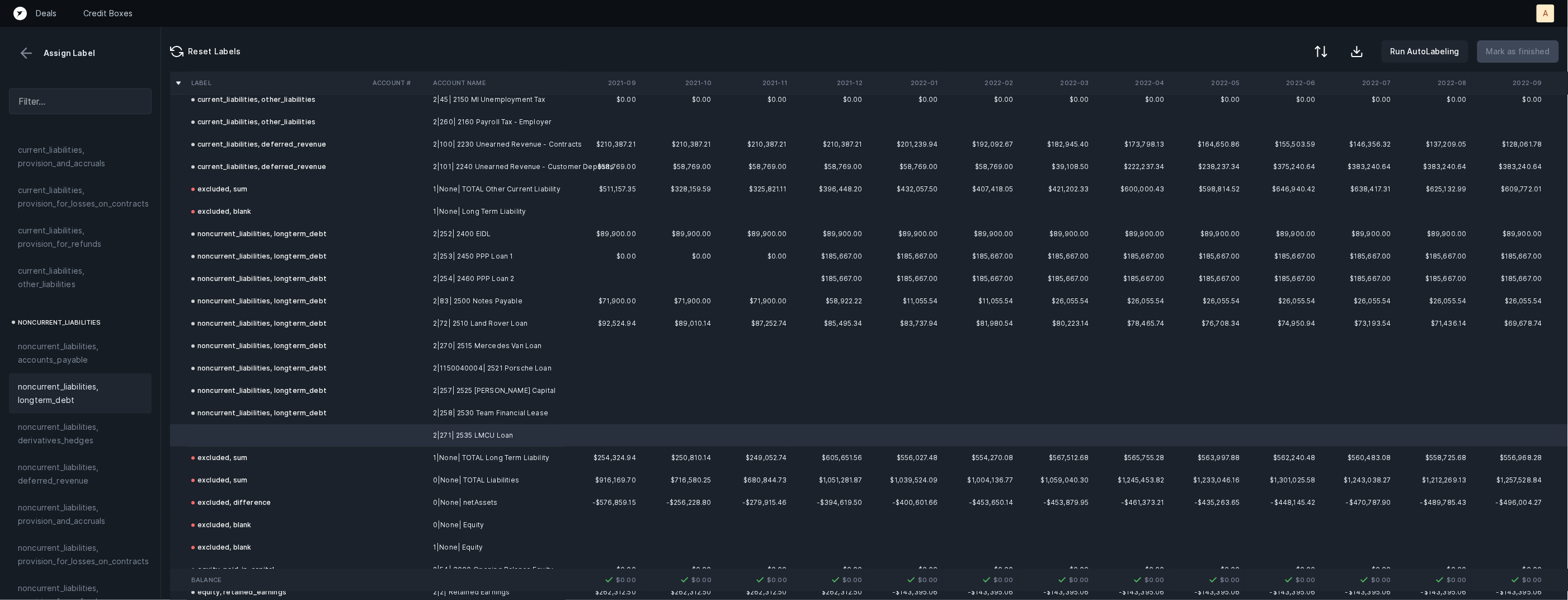
click at [81, 389] on span "noncurrent_liabilities, longterm_debt" at bounding box center [80, 393] width 125 height 27
click at [471, 214] on td "1|None| Long Term Liability" at bounding box center [497, 211] width 137 height 22
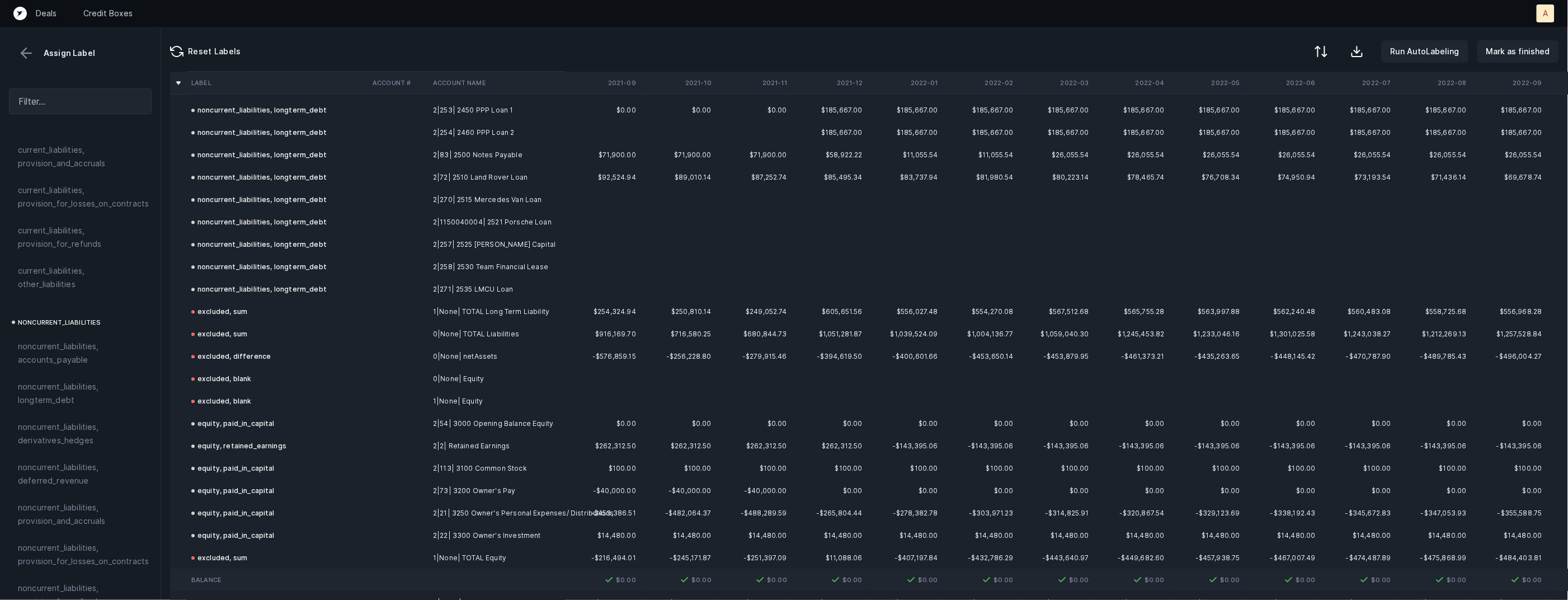
scroll to position [1490, 0]
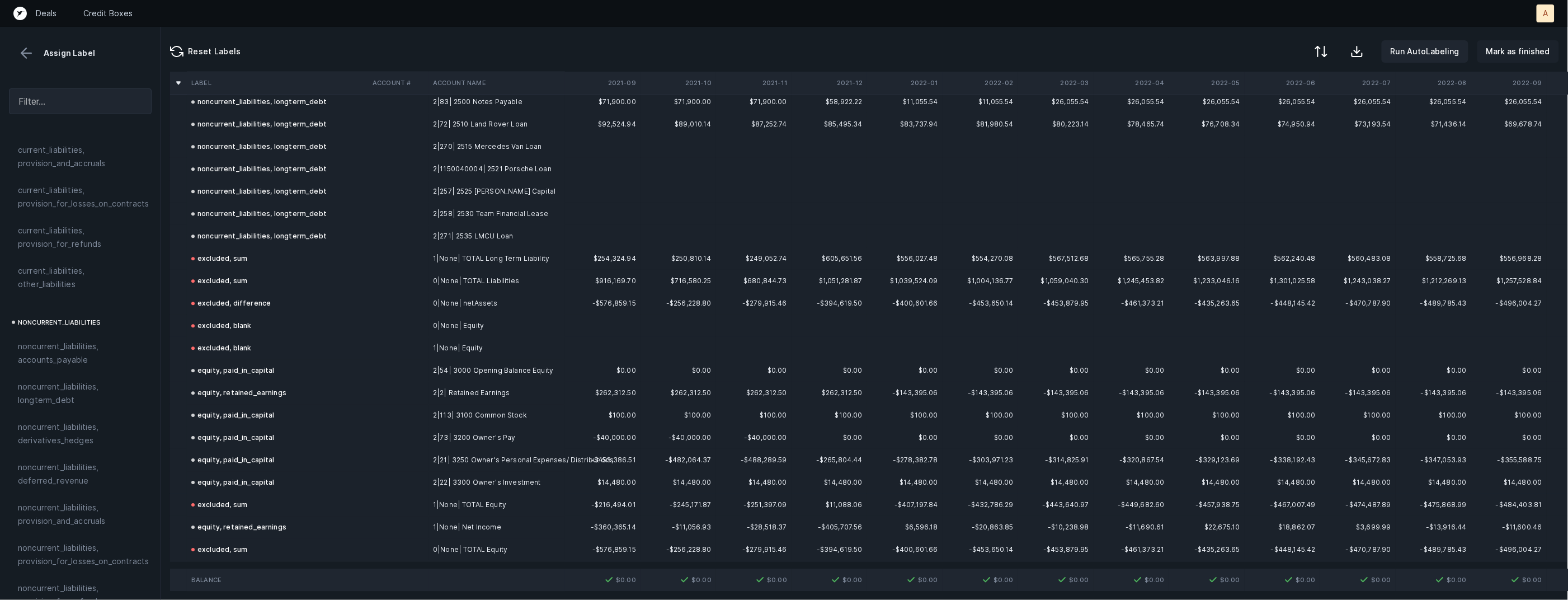
click at [1524, 59] on button "Mark as finished" at bounding box center [1518, 51] width 82 height 22
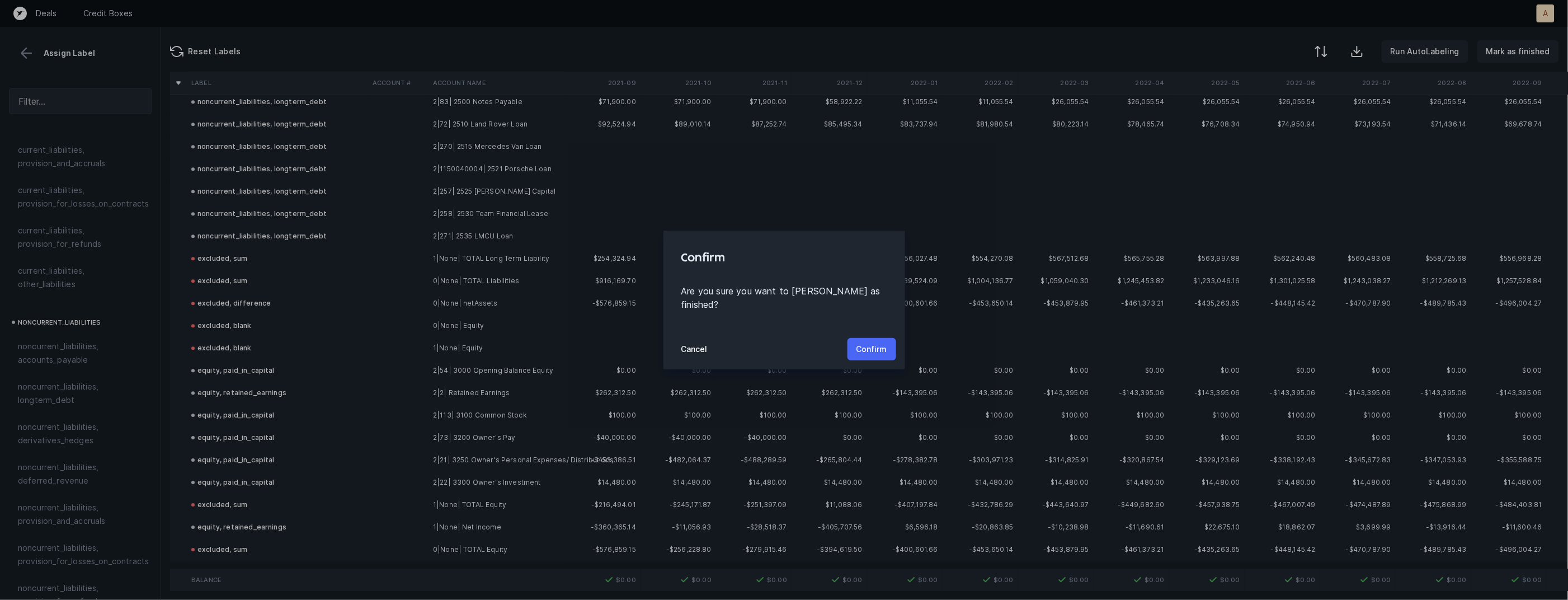
click at [876, 344] on p "Confirm" at bounding box center [871, 349] width 31 height 13
